Goal: Check status

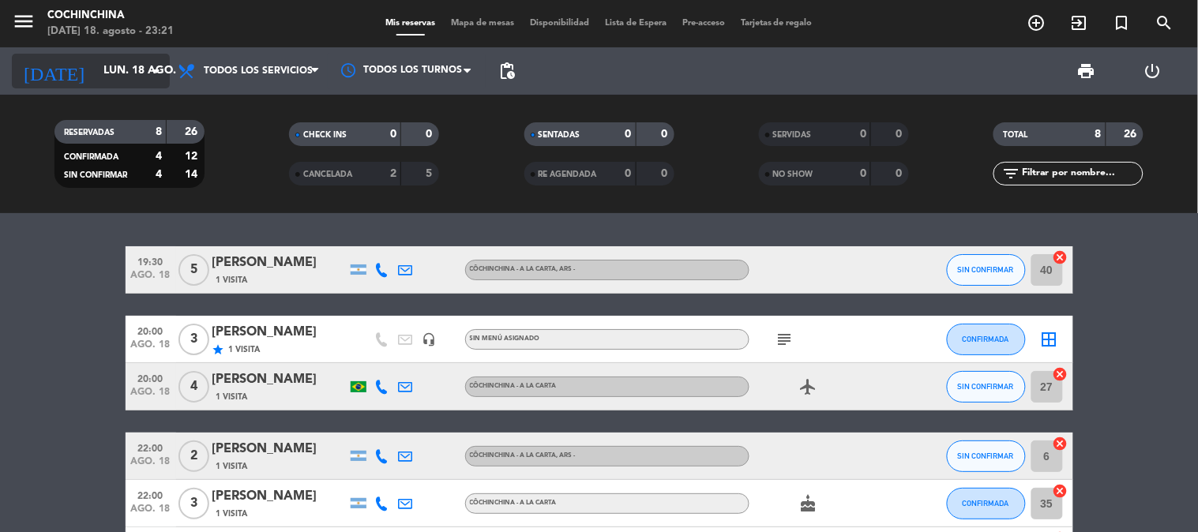
click at [96, 58] on input "lun. 18 ago." at bounding box center [171, 71] width 150 height 28
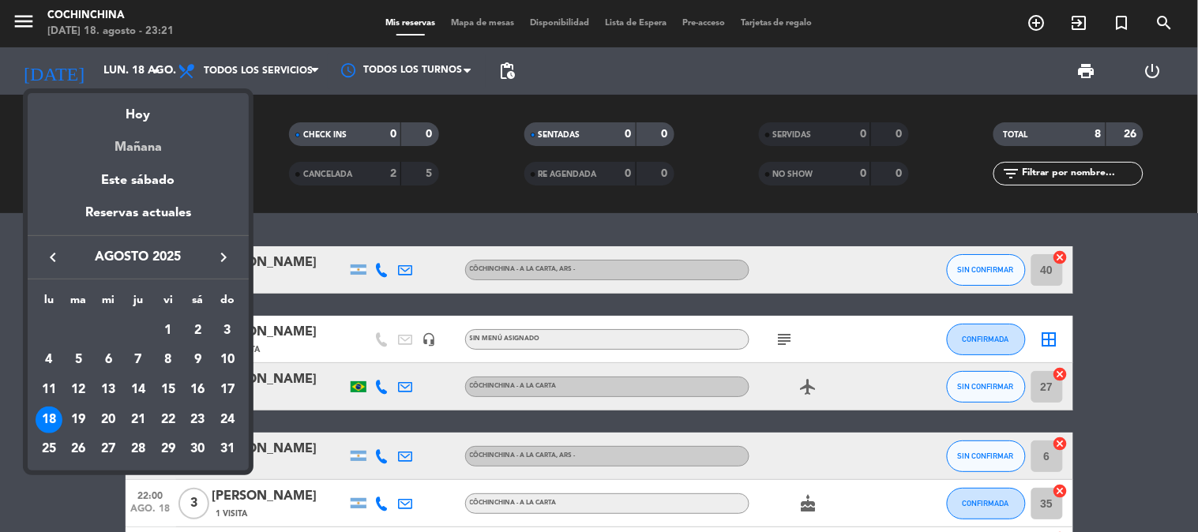
click at [118, 148] on div "Mañana" at bounding box center [138, 142] width 221 height 32
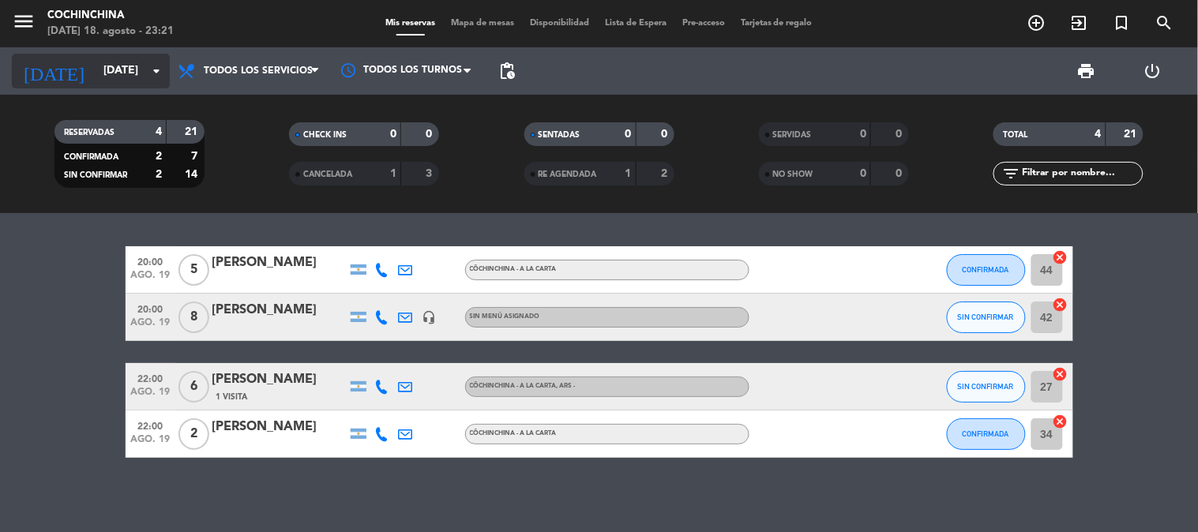
click at [123, 73] on input "[DATE]" at bounding box center [171, 71] width 150 height 28
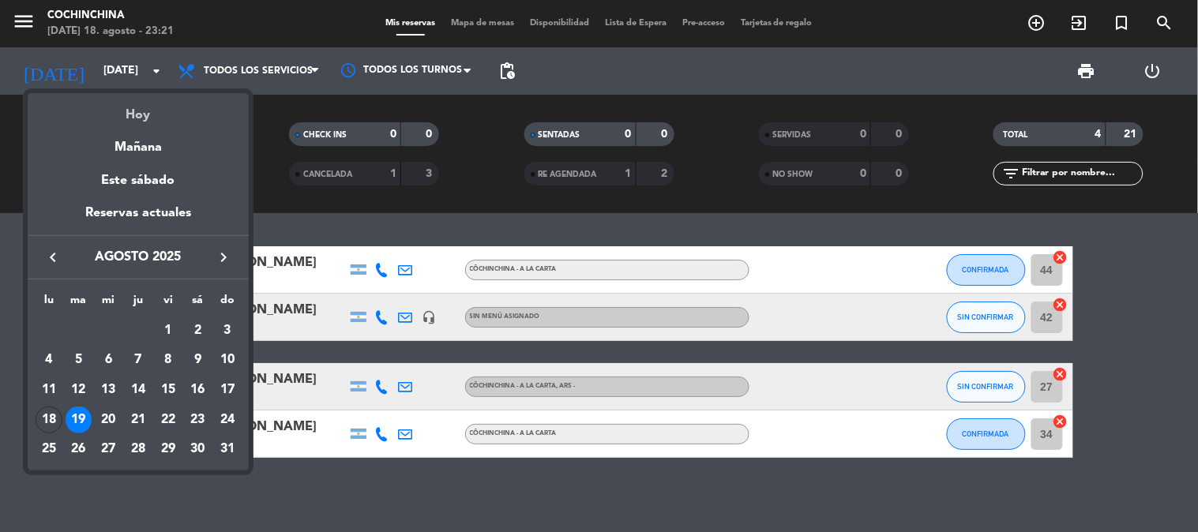
click at [125, 112] on div "Hoy" at bounding box center [138, 109] width 221 height 32
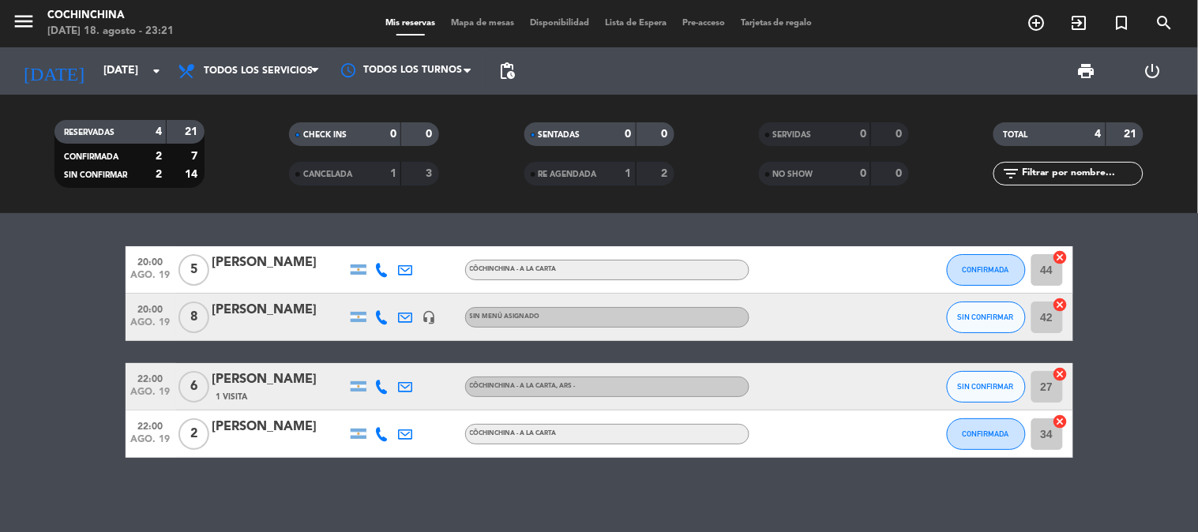
type input "lun. 18 ago."
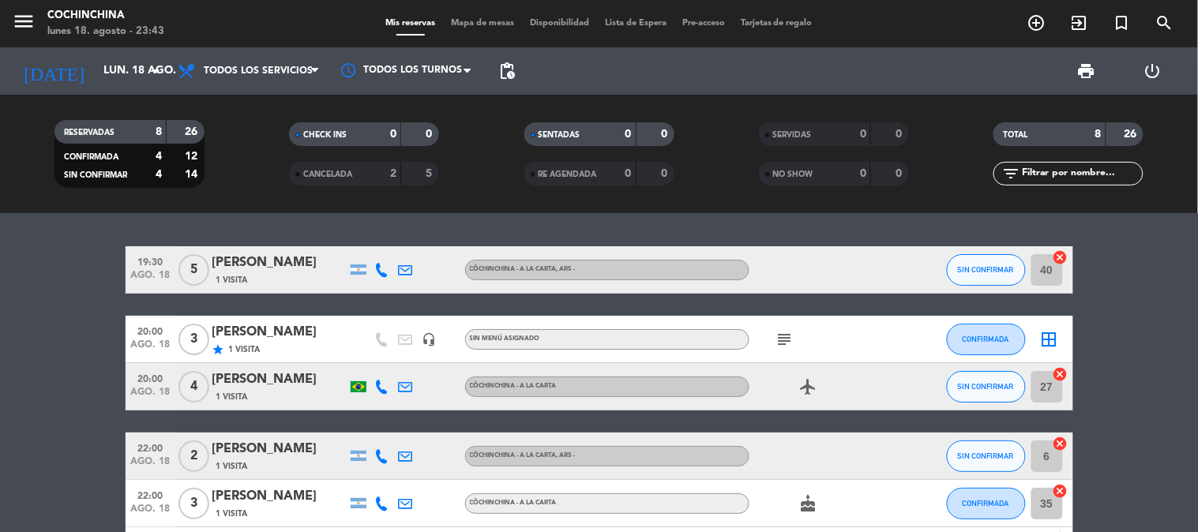
click at [352, 171] on span "CANCELADA" at bounding box center [327, 175] width 49 height 8
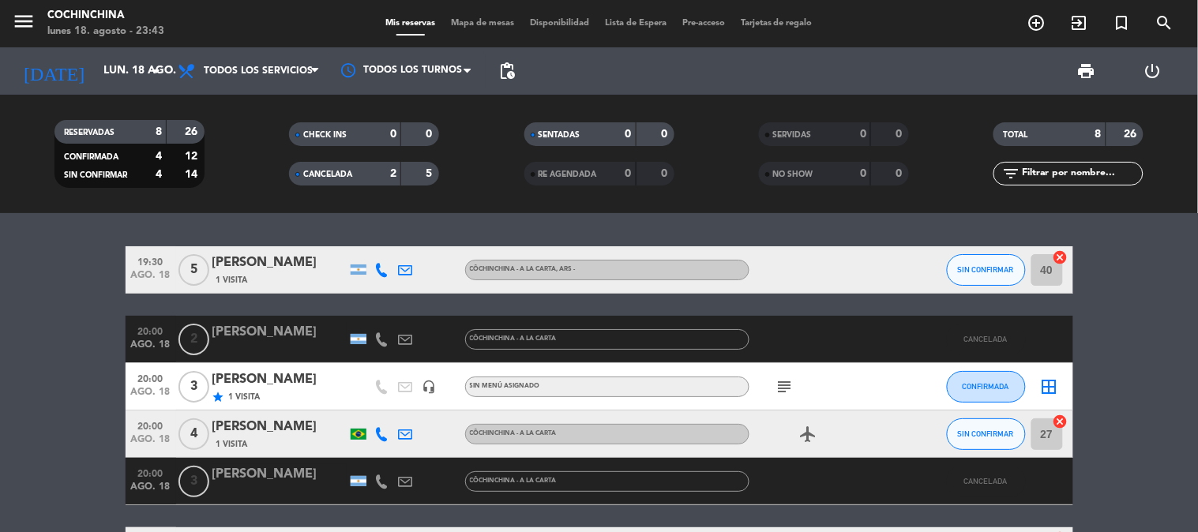
click at [350, 135] on div "CHECK INS" at bounding box center [329, 135] width 73 height 18
click at [333, 172] on span "CANCELADA" at bounding box center [327, 175] width 49 height 8
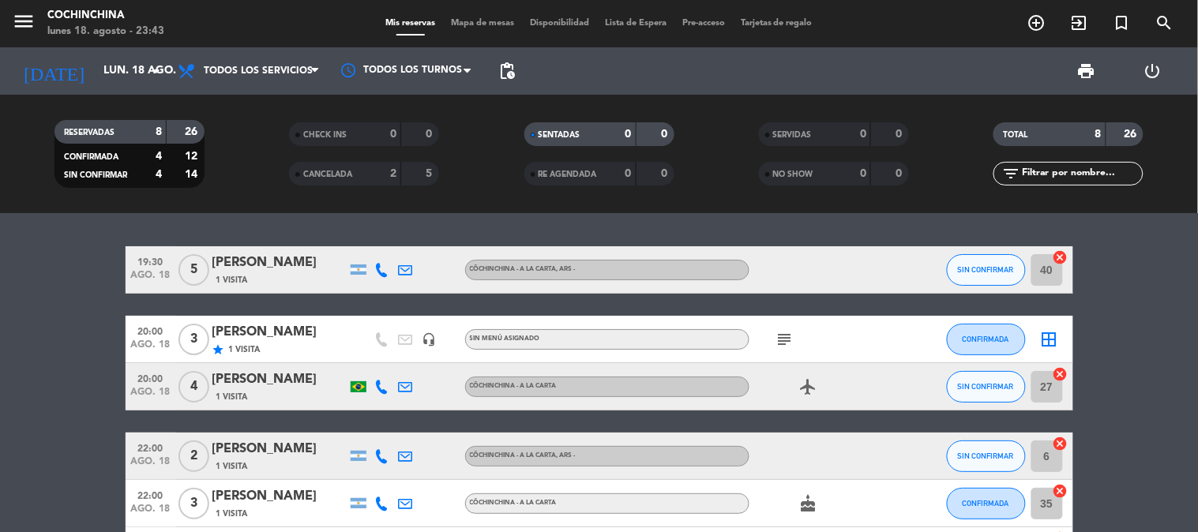
click at [88, 271] on bookings-row "19:30 [DATE] 5 [PERSON_NAME] 1 Visita CôChinChina - A LA CARTA , ARS - SIN CONF…" at bounding box center [599, 468] width 1198 height 445
